Goal: Task Accomplishment & Management: Manage account settings

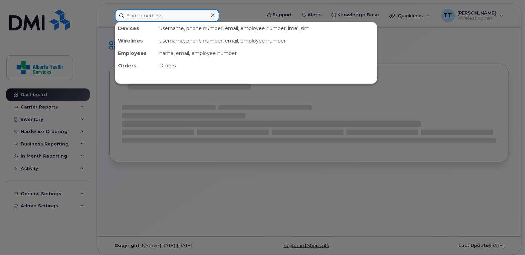
paste input "587-437-7322"
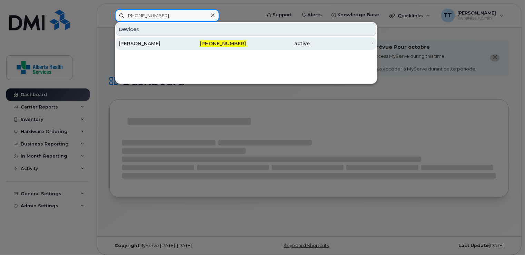
type input "587-437-7322"
click at [145, 43] on div "[PERSON_NAME]" at bounding box center [151, 43] width 64 height 7
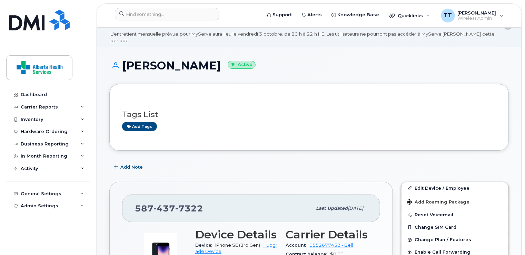
scroll to position [34, 0]
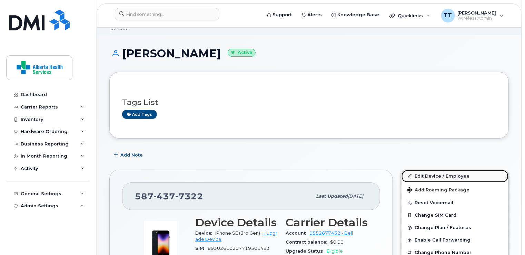
click at [434, 170] on link "Edit Device / Employee" at bounding box center [455, 176] width 107 height 12
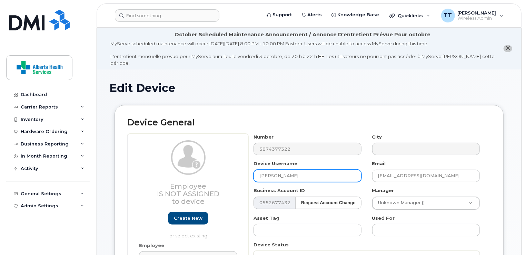
drag, startPoint x: 299, startPoint y: 167, endPoint x: 236, endPoint y: 170, distance: 63.2
click at [237, 170] on div "Employee Is not assigned to device Create new or select existing Employee Selec…" at bounding box center [309, 223] width 364 height 181
paste input "[PERSON_NAME]"
type input "[PERSON_NAME]"
drag, startPoint x: 419, startPoint y: 169, endPoint x: 356, endPoint y: 172, distance: 63.2
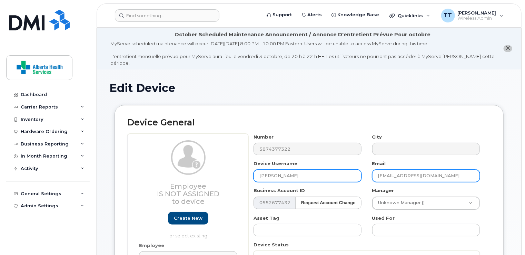
click at [356, 172] on div "Number 5874377322 City Device Username Heather Soltys Email wso@ahs.ca Business…" at bounding box center [366, 223] width 237 height 181
paste input "heather.soltys@albertahealthservices.ca"
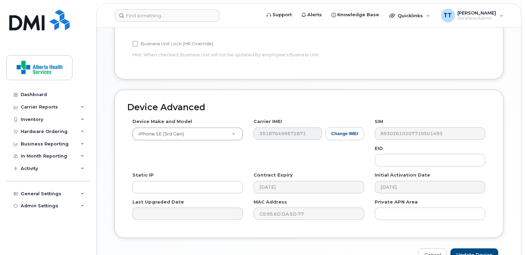
scroll to position [380, 0]
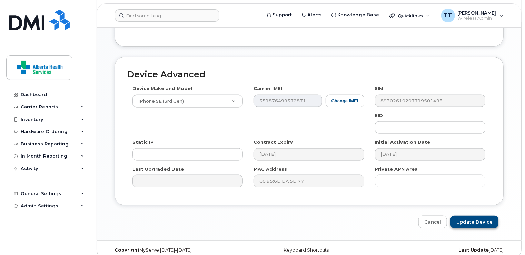
type input "heather.soltys@albertahealthservices.ca"
click at [476, 215] on input "Update Device" at bounding box center [474, 221] width 48 height 13
type input "Saving..."
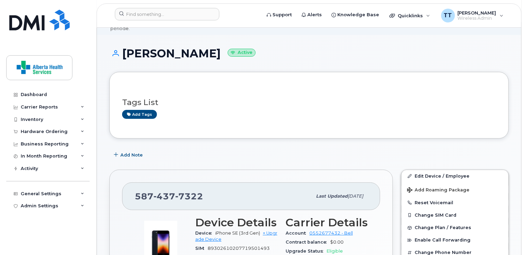
scroll to position [103, 0]
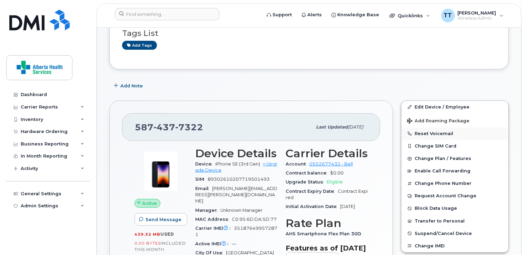
click at [435, 127] on button "Reset Voicemail" at bounding box center [455, 133] width 107 height 12
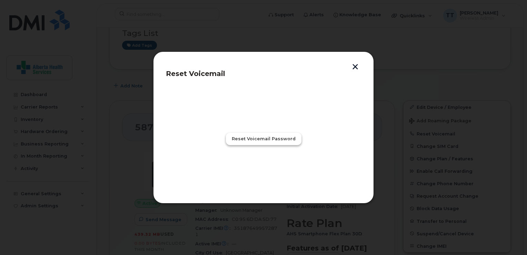
click at [278, 143] on button "Reset Voicemail Password" at bounding box center [264, 138] width 76 height 12
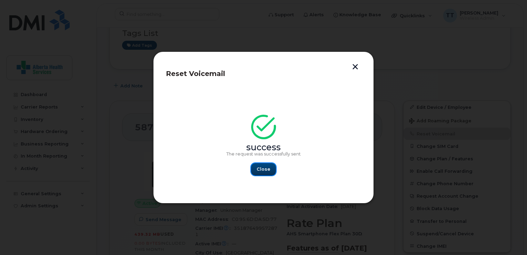
click at [265, 167] on span "Close" at bounding box center [264, 169] width 14 height 7
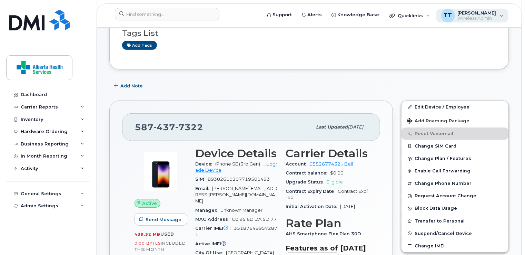
click at [489, 16] on span "Wireless Admin" at bounding box center [477, 19] width 39 height 6
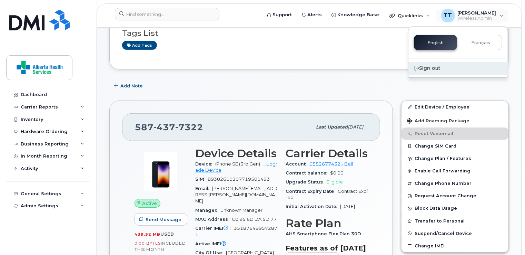
click at [435, 66] on div "Sign out" at bounding box center [457, 68] width 99 height 13
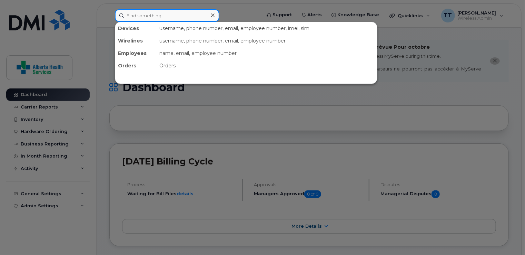
paste input "[PHONE_NUMBER]"
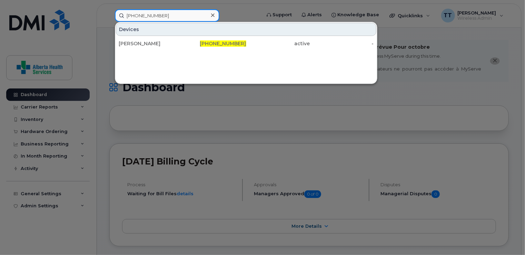
type input "[PHONE_NUMBER]"
click at [133, 42] on div "[PERSON_NAME]" at bounding box center [151, 43] width 64 height 7
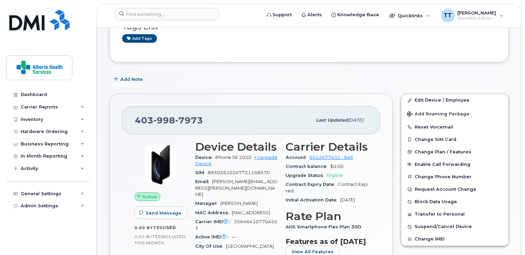
scroll to position [138, 0]
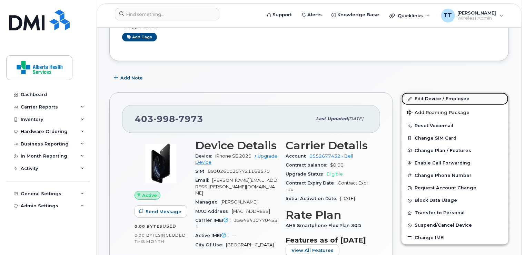
click at [436, 92] on link "Edit Device / Employee" at bounding box center [455, 98] width 107 height 12
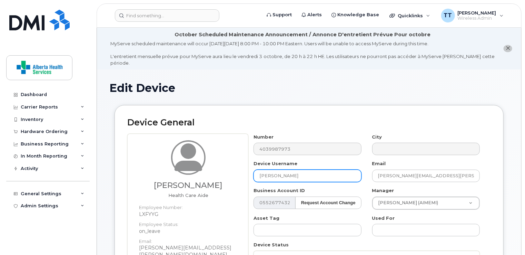
drag, startPoint x: 303, startPoint y: 169, endPoint x: 204, endPoint y: 174, distance: 99.8
click at [204, 174] on div "Kulwinder Sekhon Health Care Aide Employee Number: LXFYYG Employee Status: on_l…" at bounding box center [309, 237] width 364 height 208
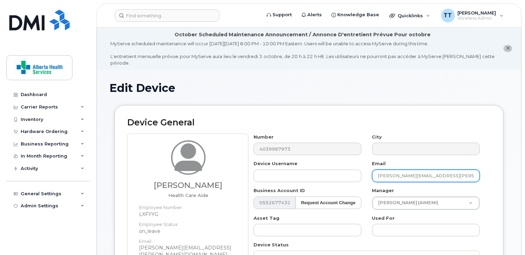
scroll to position [0, 1]
drag, startPoint x: 378, startPoint y: 170, endPoint x: 483, endPoint y: 174, distance: 104.9
click at [483, 174] on div "Email Kulwinder.Sekhon@assistedlivingalberta.ca" at bounding box center [426, 171] width 118 height 22
paste input "[PERSON_NAME][EMAIL_ADDRESS][DOMAIN_NAME]"
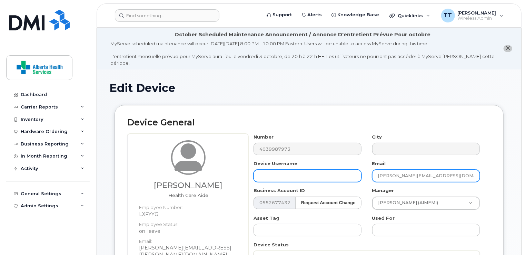
type input "[PERSON_NAME][EMAIL_ADDRESS][DOMAIN_NAME]"
click at [266, 169] on input "text" at bounding box center [308, 175] width 108 height 12
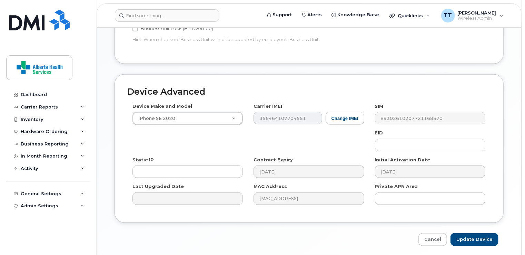
scroll to position [401, 0]
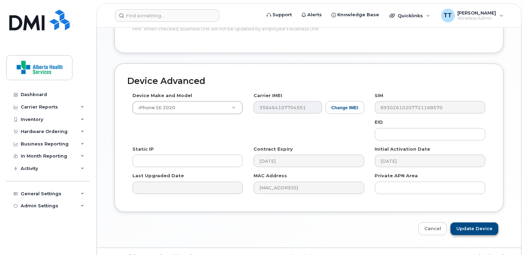
type input "[PERSON_NAME]"
click at [472, 222] on input "Update Device" at bounding box center [474, 228] width 48 height 13
type input "Saving..."
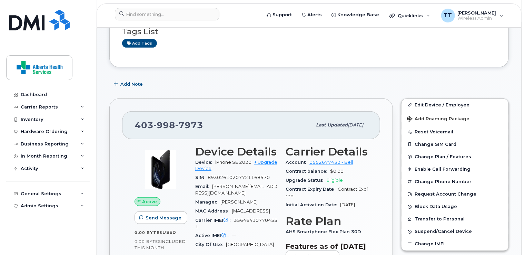
scroll to position [138, 0]
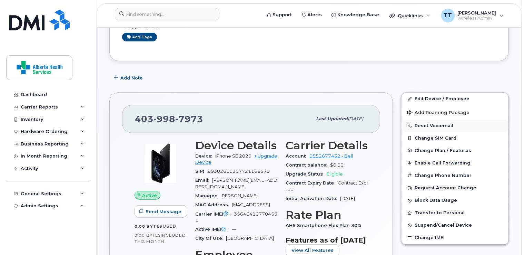
click at [441, 119] on button "Reset Voicemail" at bounding box center [455, 125] width 107 height 12
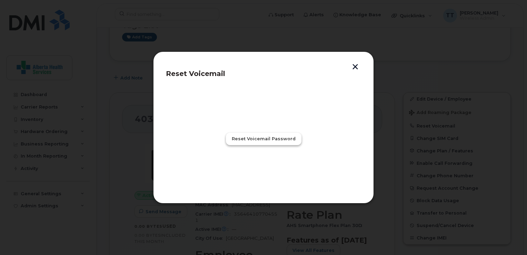
click at [270, 135] on button "Reset Voicemail Password" at bounding box center [264, 138] width 76 height 12
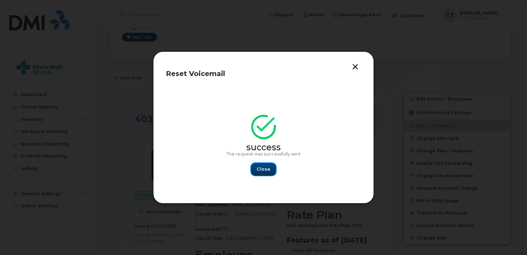
click at [261, 170] on span "Close" at bounding box center [264, 169] width 14 height 7
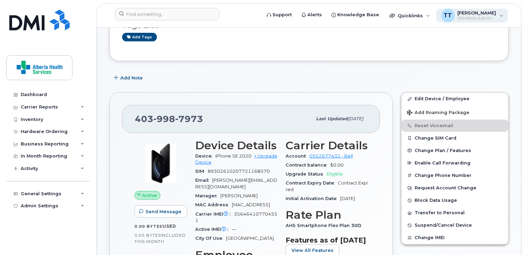
click at [480, 17] on span "Wireless Admin" at bounding box center [477, 19] width 39 height 6
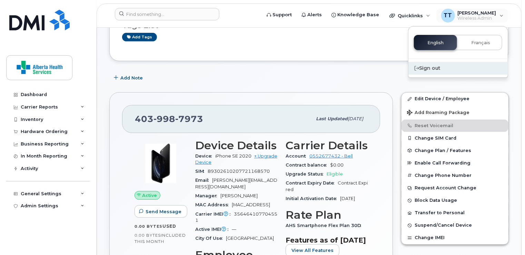
click at [438, 67] on div "Sign out" at bounding box center [457, 68] width 99 height 13
